Goal: Navigation & Orientation: Find specific page/section

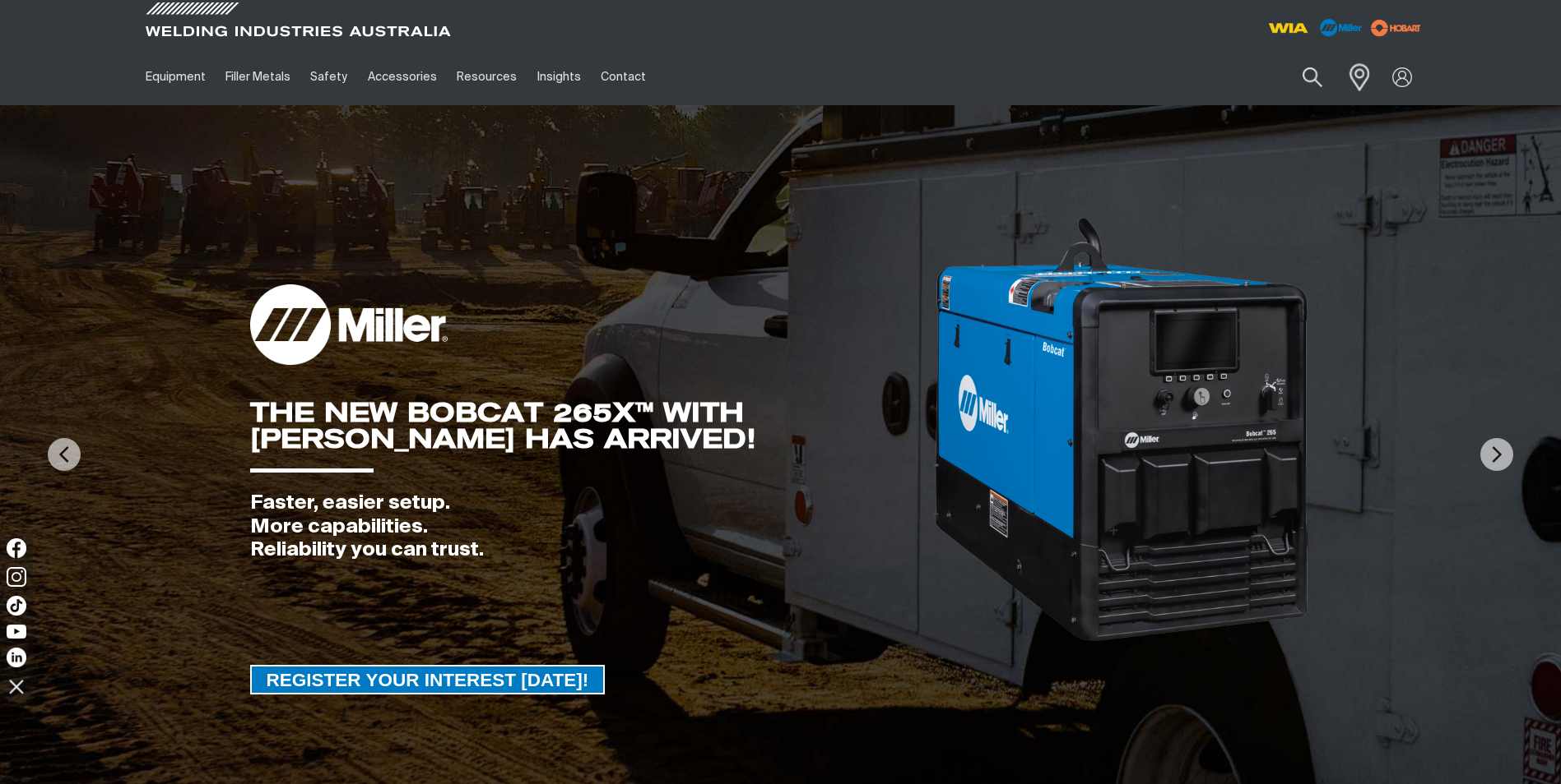
click at [1362, 80] on span at bounding box center [1354, 77] width 36 height 34
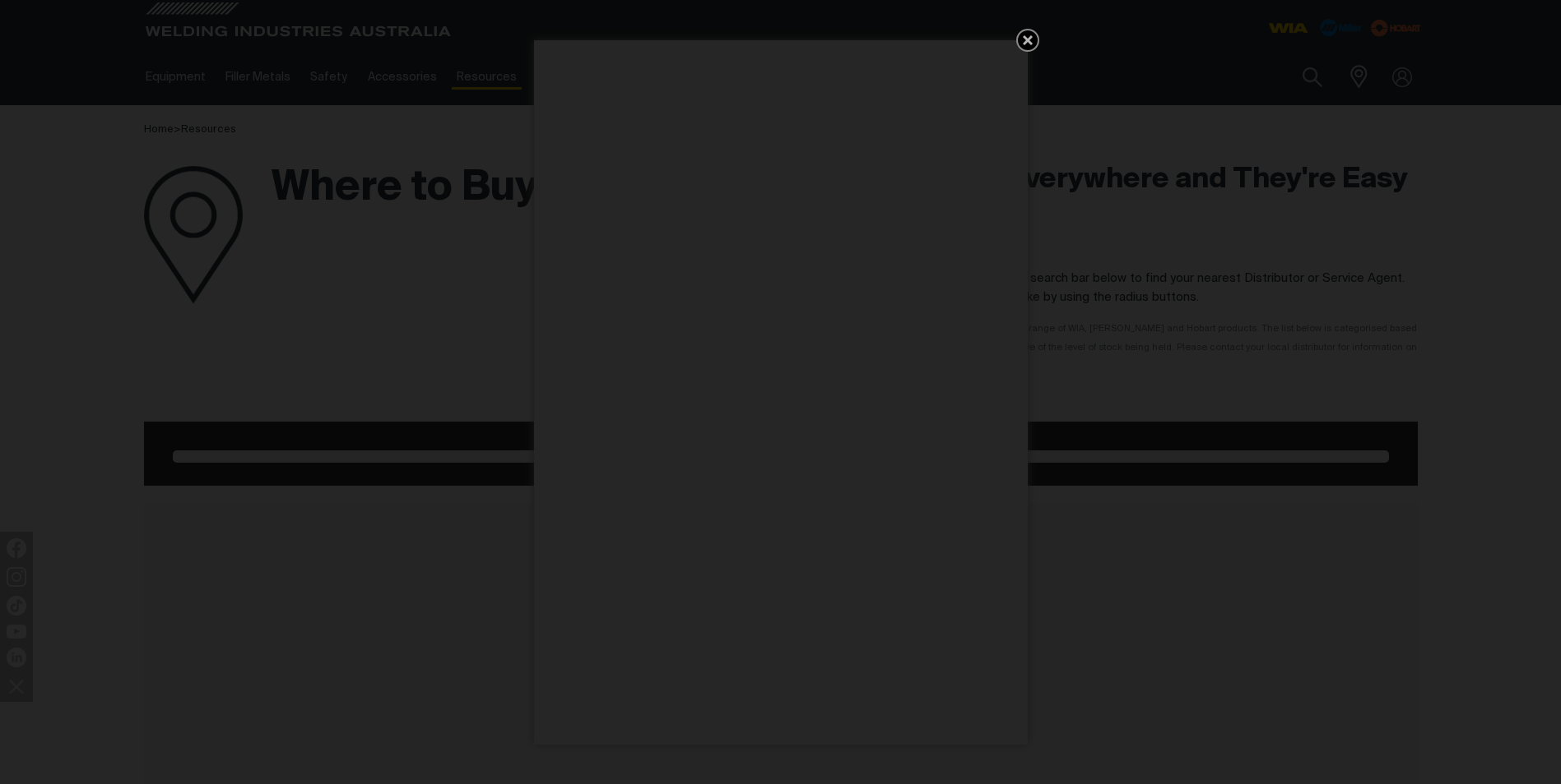
click at [1018, 38] on icon "Get 5 WIA Welding Guides Free!" at bounding box center [1027, 40] width 20 height 19
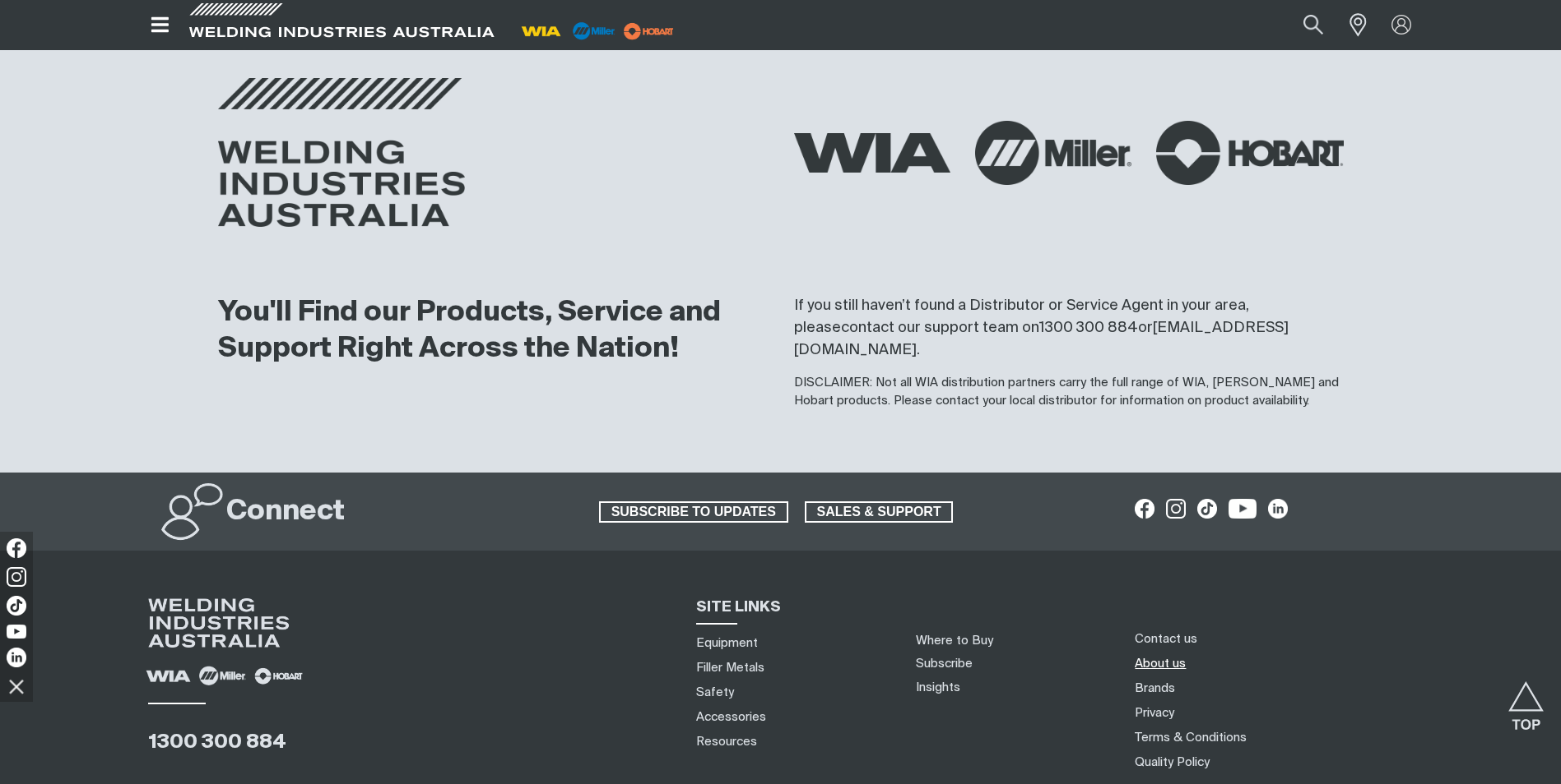
scroll to position [1797, 0]
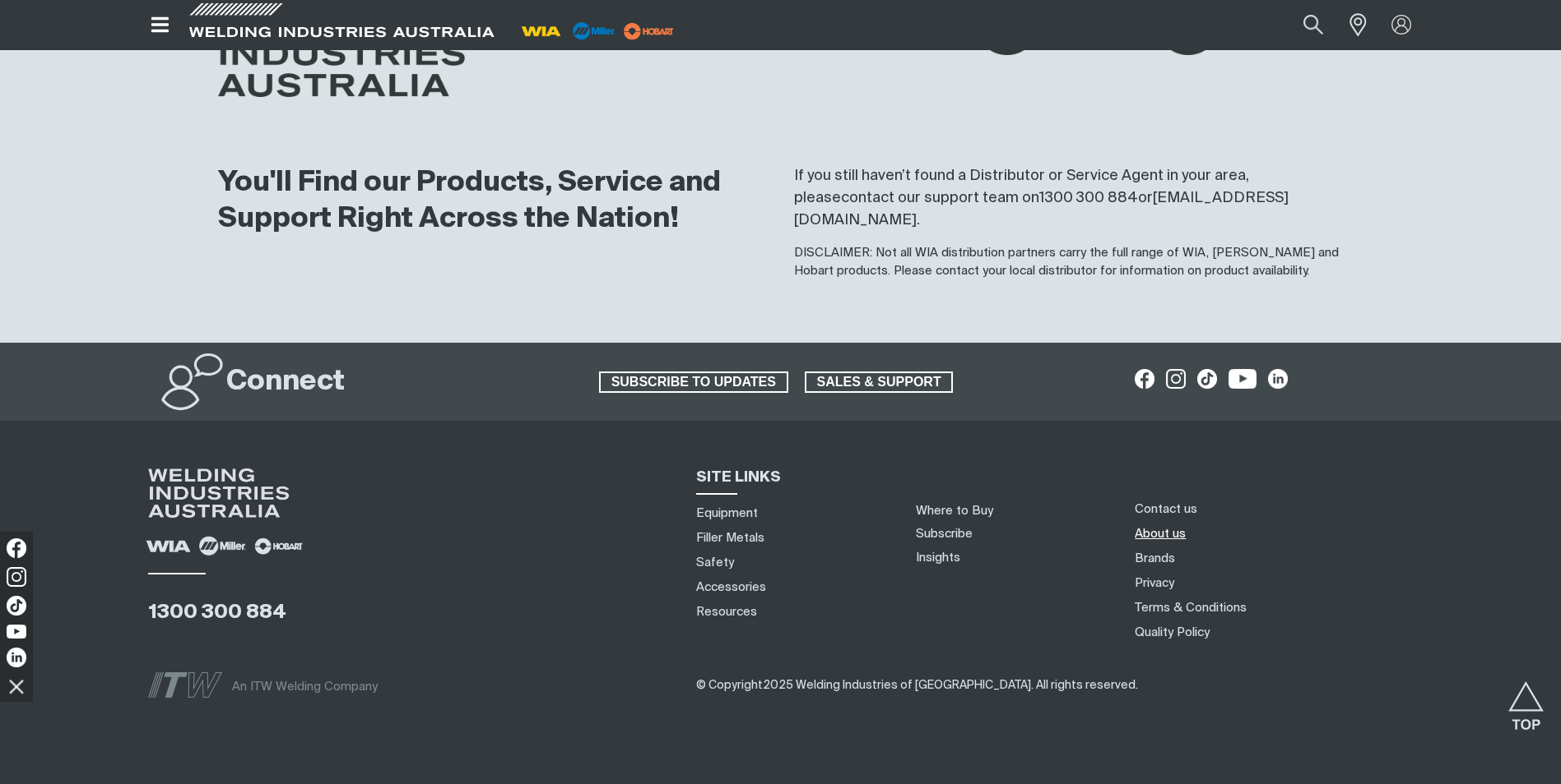
click at [1158, 525] on link "About us" at bounding box center [1160, 533] width 51 height 17
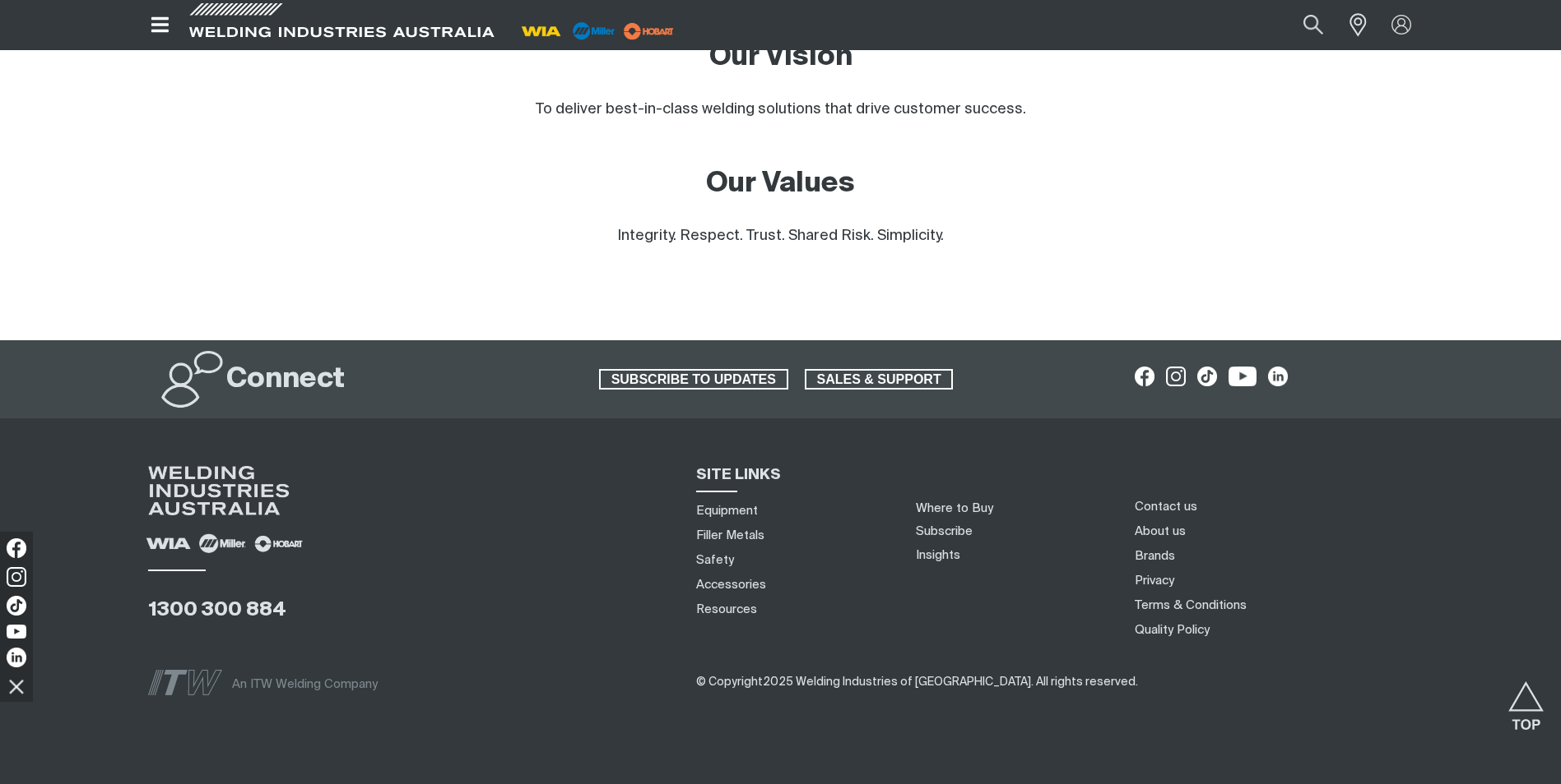
scroll to position [1443, 0]
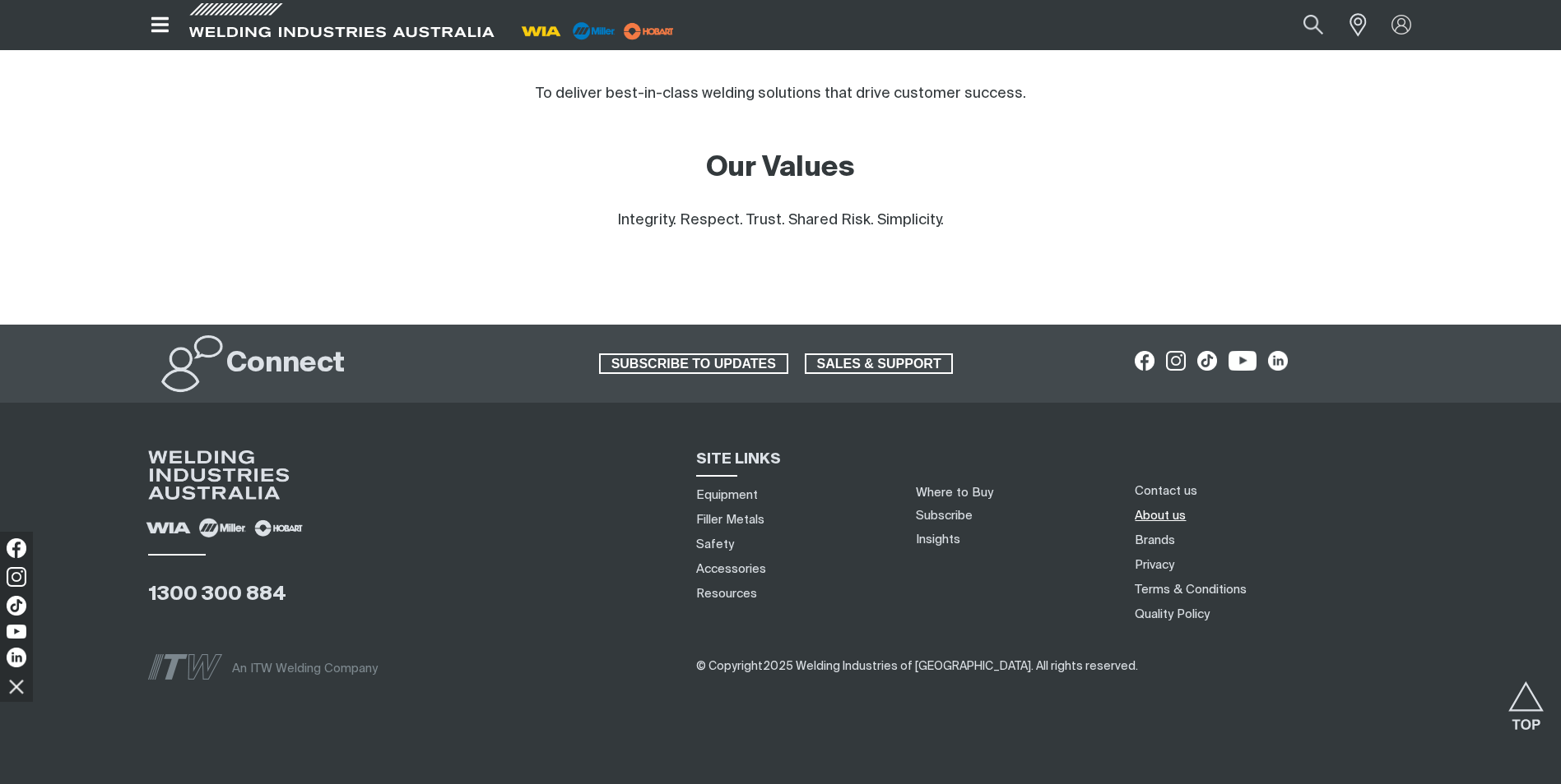
click at [1146, 508] on link "About us" at bounding box center [1160, 516] width 51 height 17
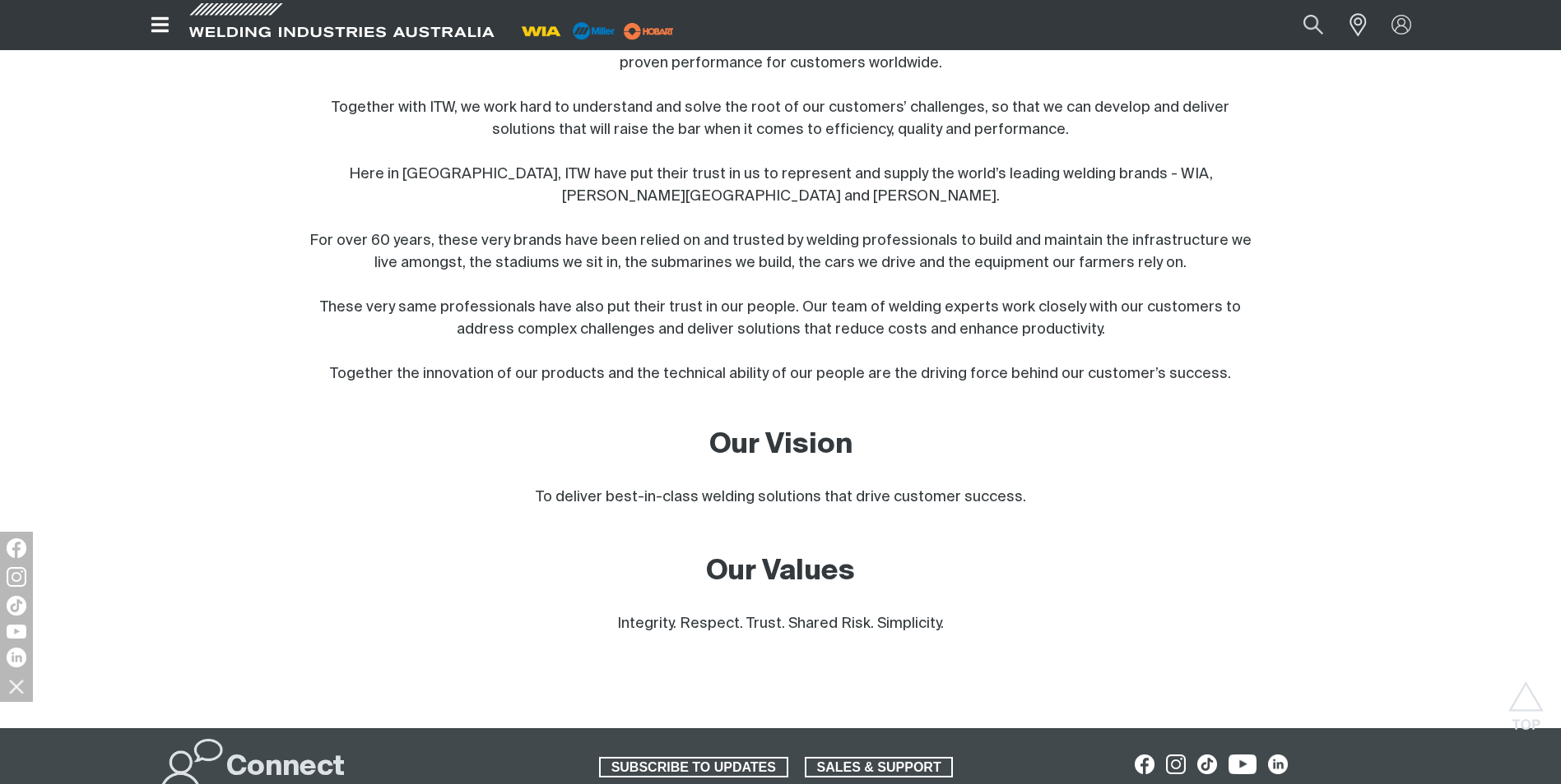
scroll to position [1032, 0]
